Goal: Task Accomplishment & Management: Complete application form

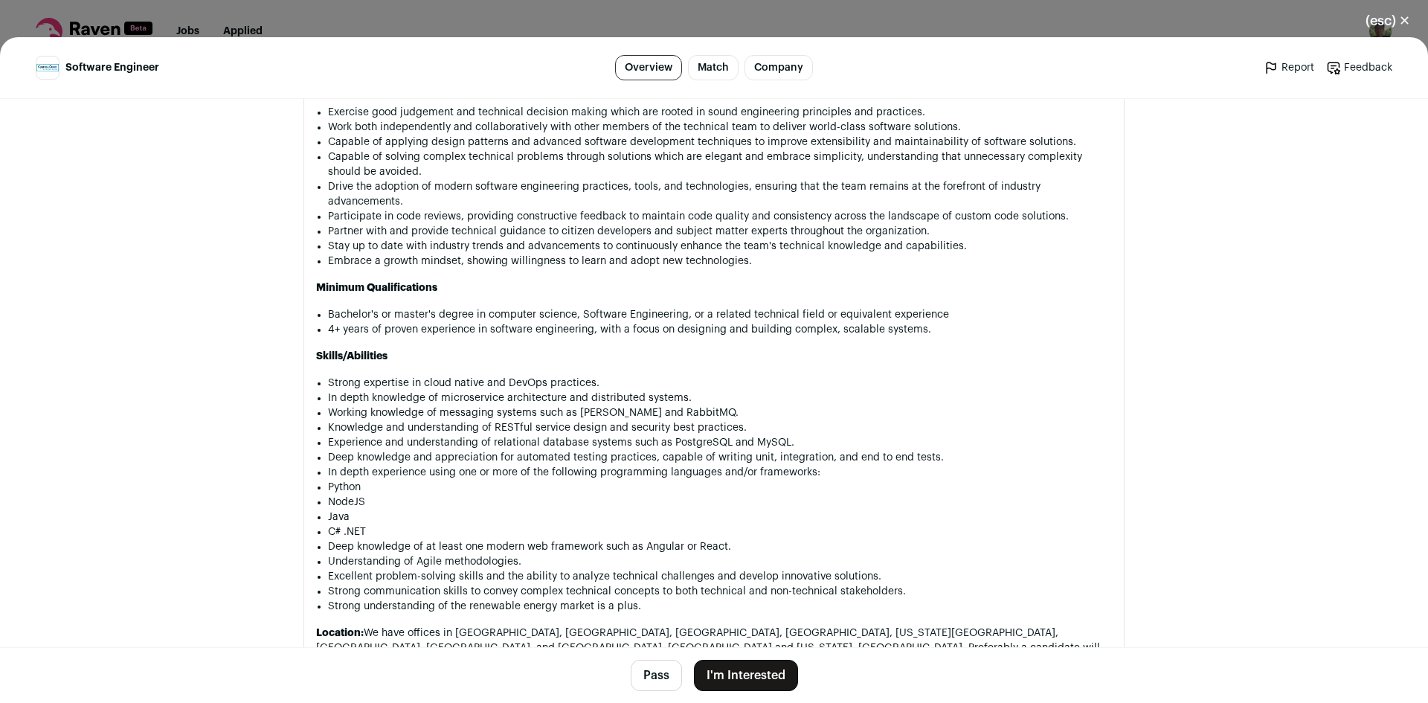
scroll to position [971, 0]
click at [655, 671] on button "Pass" at bounding box center [656, 675] width 51 height 31
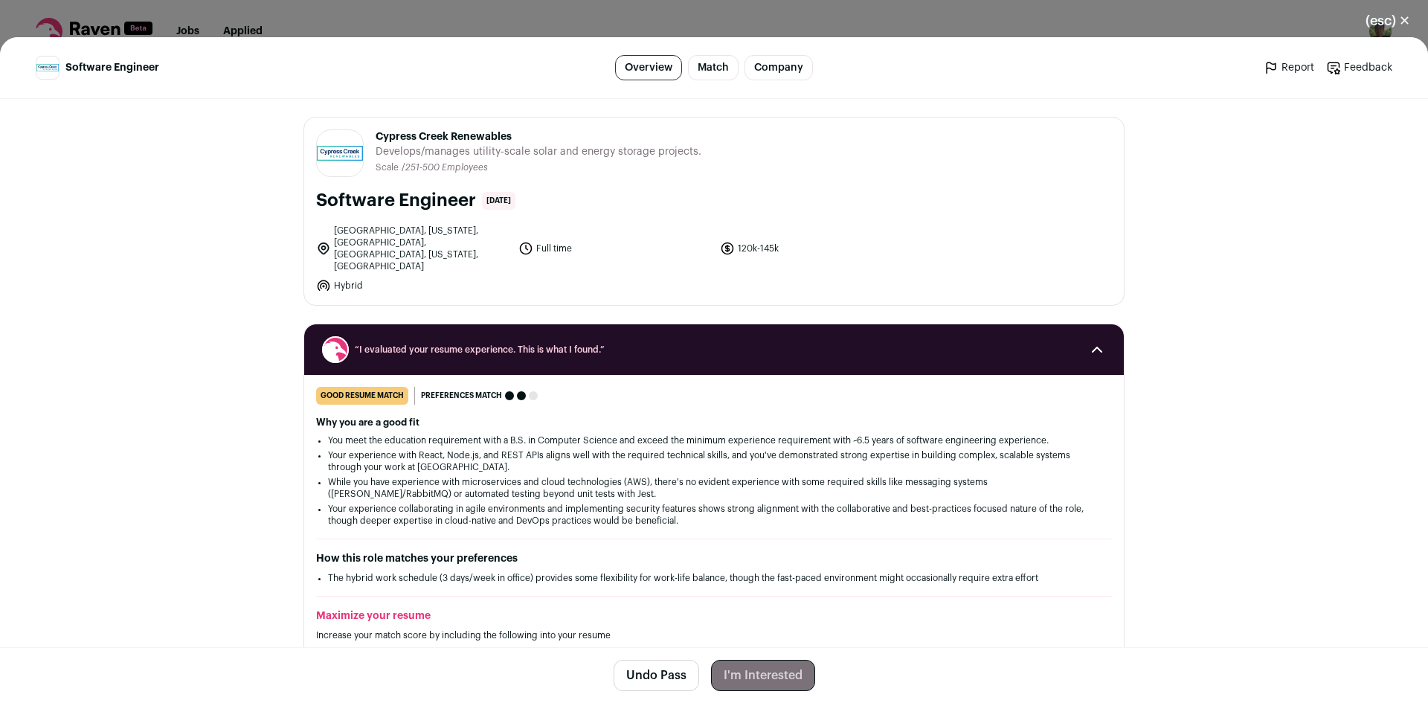
click at [1399, 19] on button "(esc) ✕" at bounding box center [1387, 20] width 80 height 33
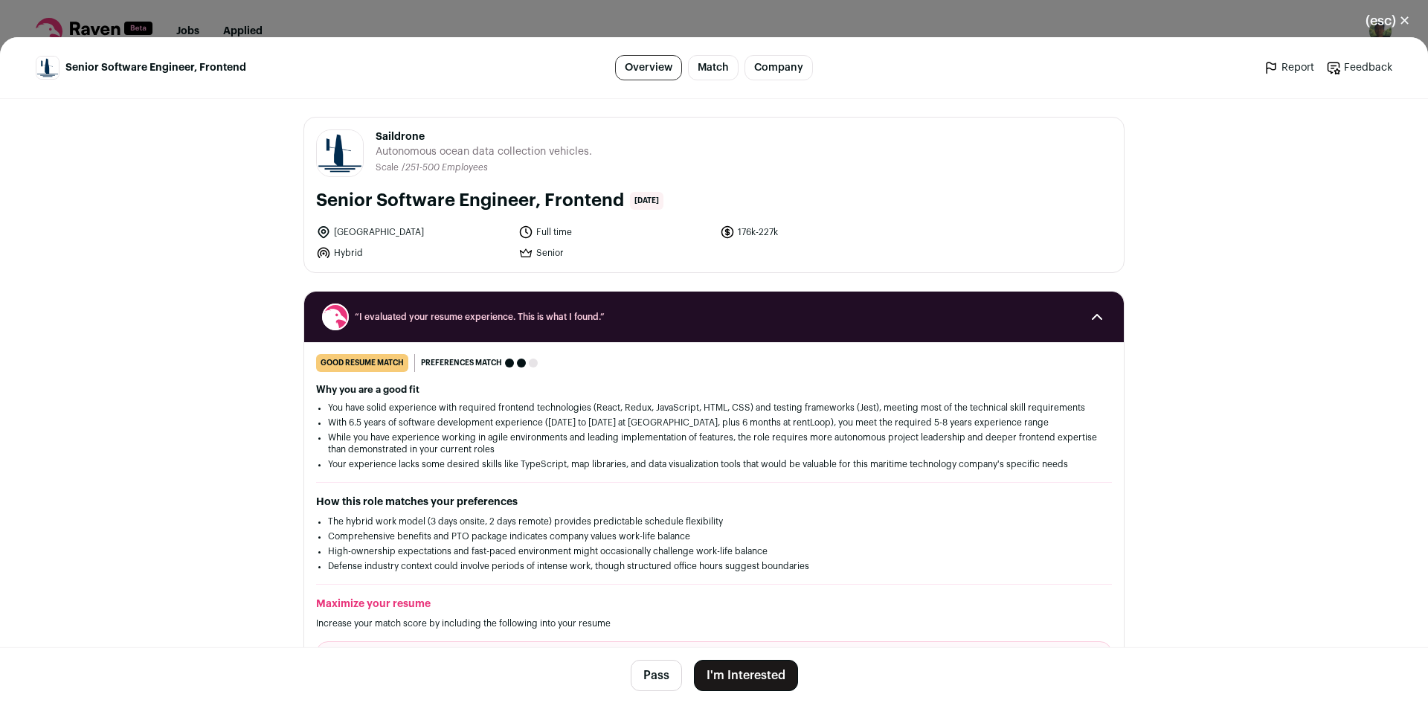
click at [397, 137] on span "Saildrone" at bounding box center [484, 136] width 216 height 15
click at [390, 147] on span "Autonomous ocean data collection vehicles." at bounding box center [484, 151] width 216 height 15
click at [390, 132] on span "Saildrone" at bounding box center [484, 136] width 216 height 15
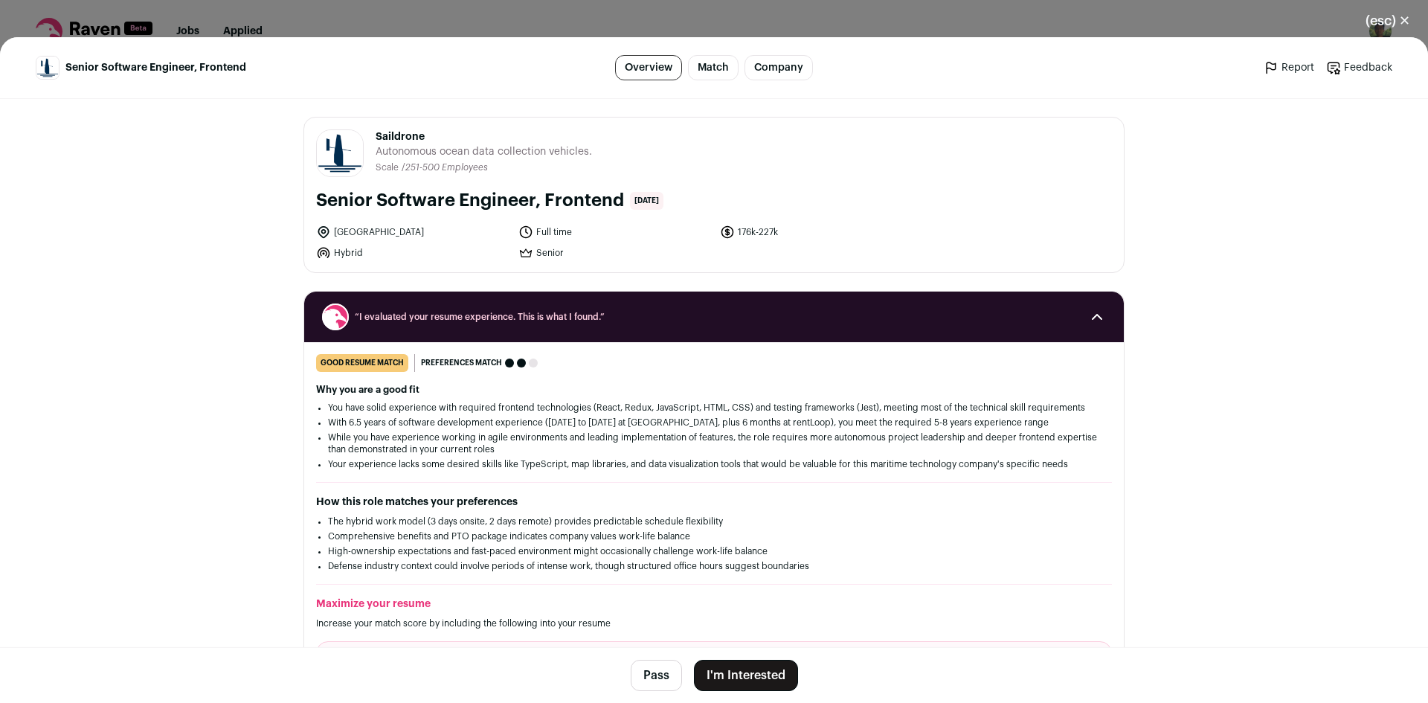
copy span "Saildrone"
click at [742, 667] on button "I'm Interested" at bounding box center [746, 675] width 104 height 31
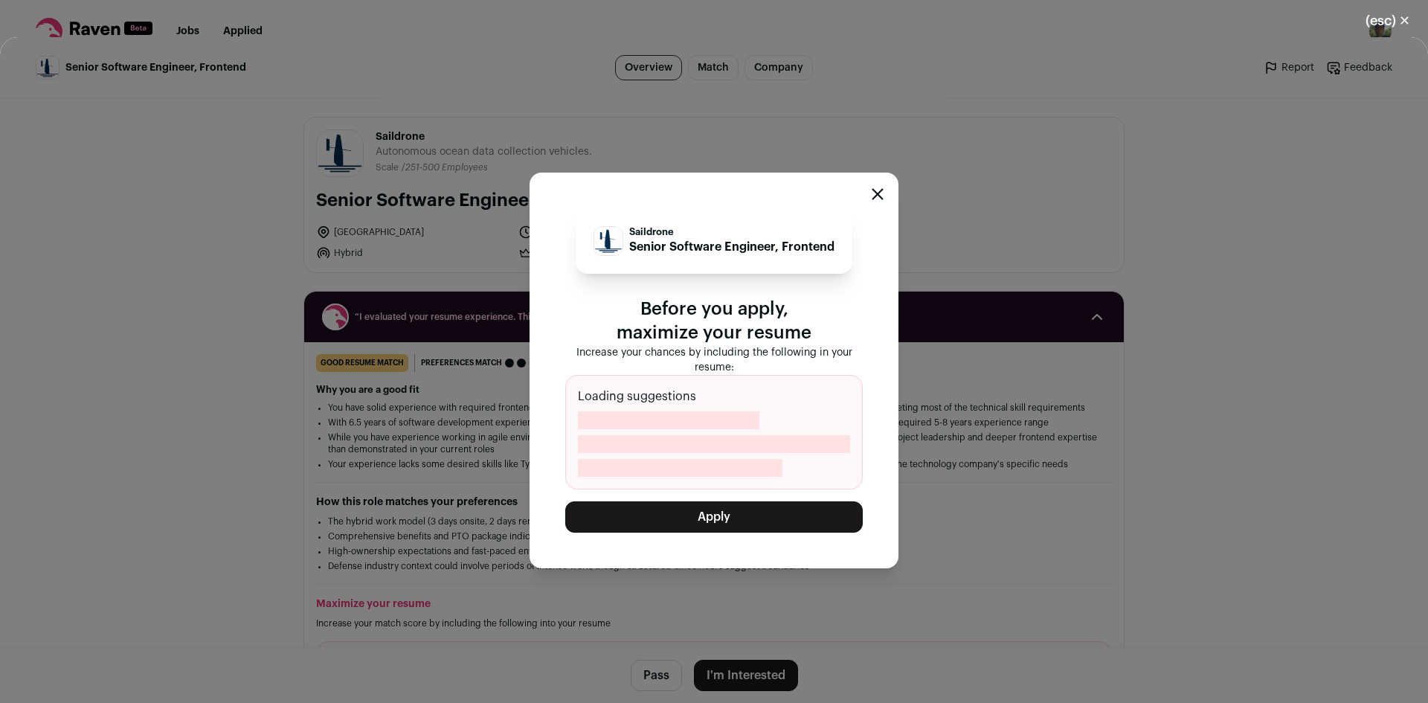
click at [781, 515] on button "Apply" at bounding box center [713, 516] width 297 height 31
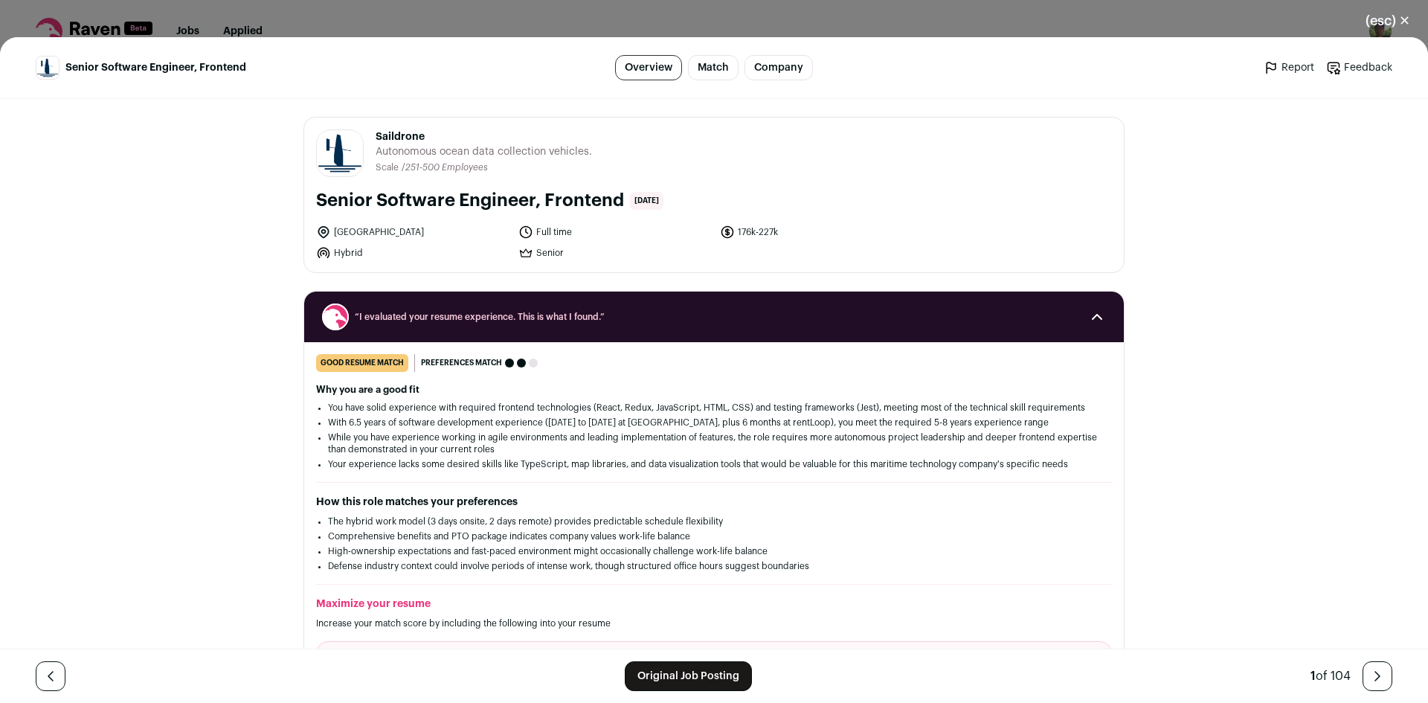
click at [1390, 16] on button "(esc) ✕" at bounding box center [1387, 20] width 80 height 33
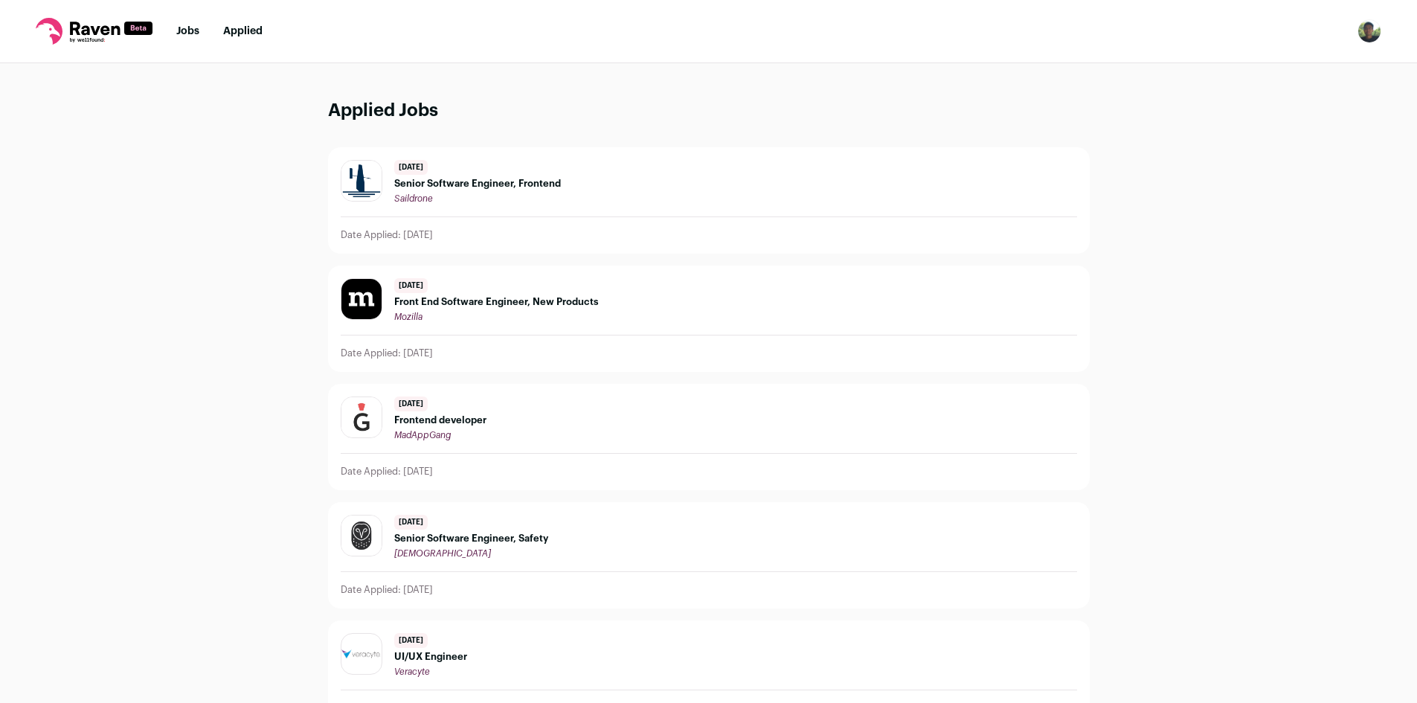
click at [245, 32] on link "Applied" at bounding box center [242, 31] width 39 height 10
click at [202, 27] on ul "Jobs Applied" at bounding box center [219, 31] width 86 height 15
click at [194, 33] on link "Jobs" at bounding box center [187, 31] width 23 height 10
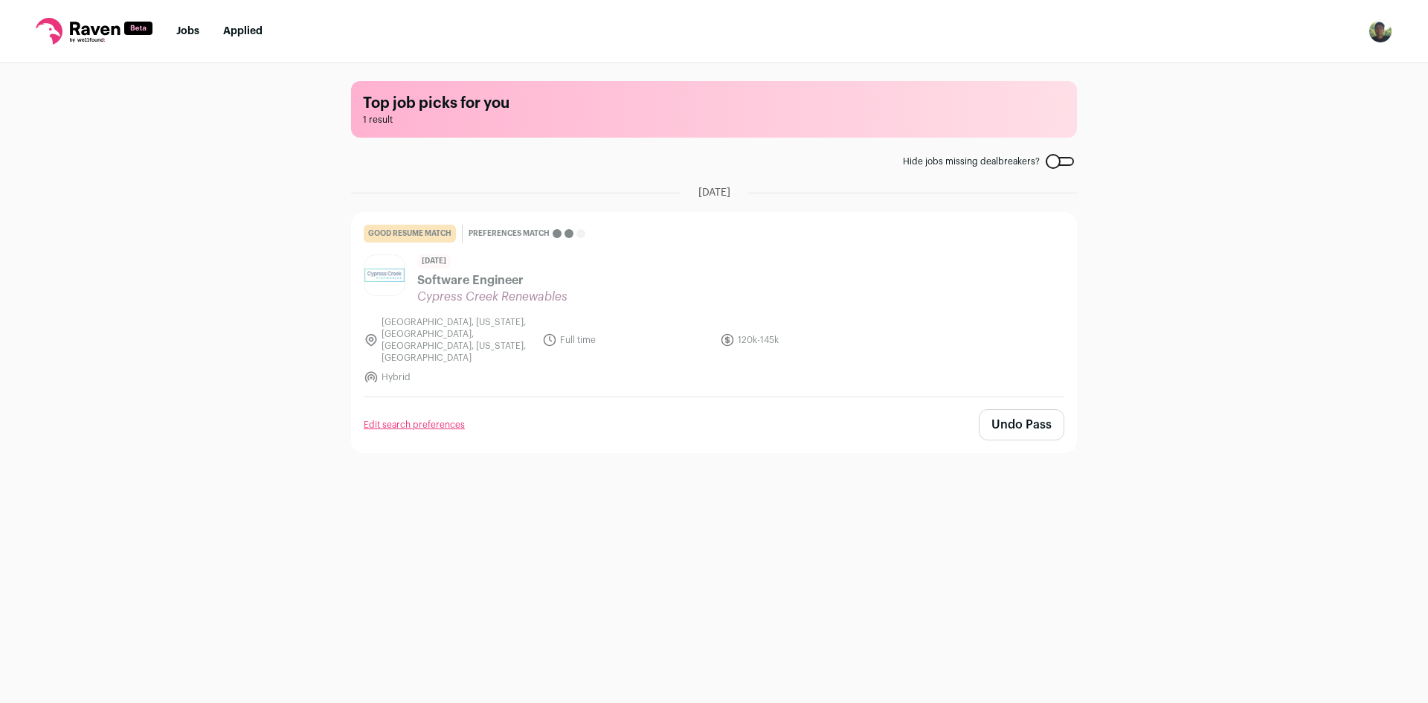
click at [250, 32] on link "Applied" at bounding box center [242, 31] width 39 height 10
